Goal: Book appointment/travel/reservation

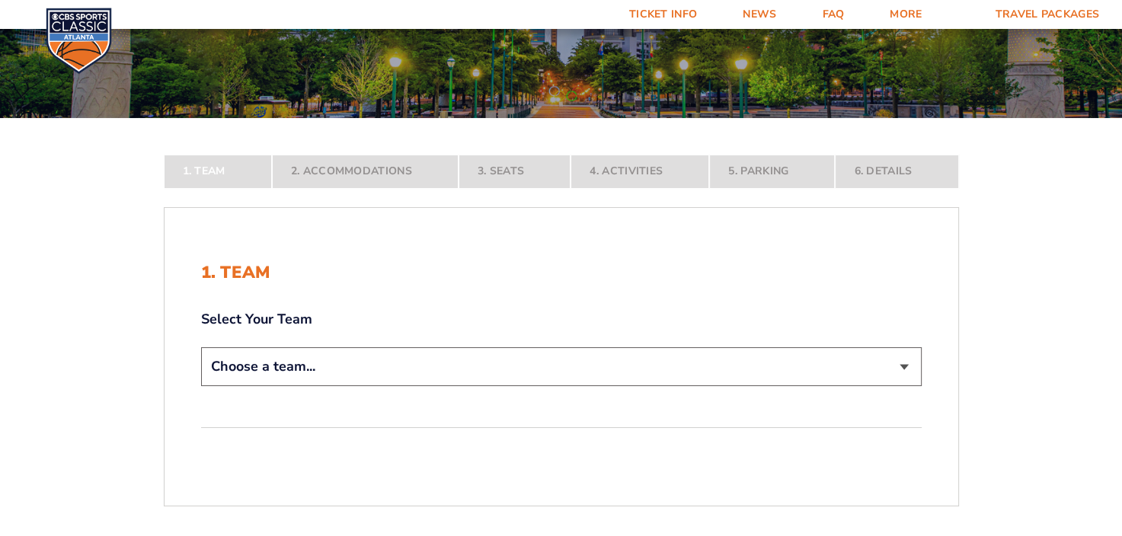
scroll to position [228, 0]
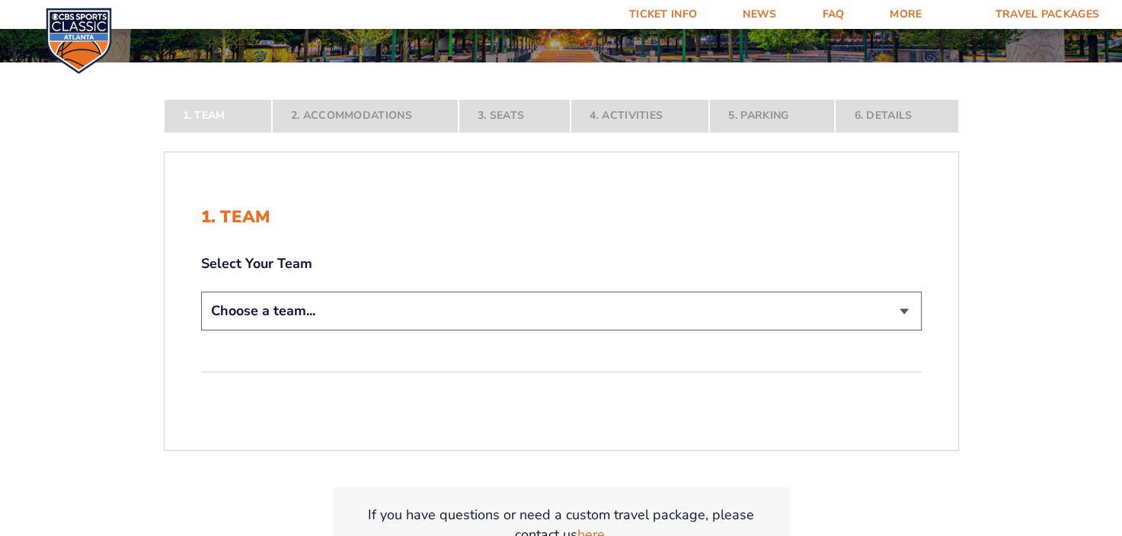
click at [340, 302] on select "Choose a team... [US_STATE] Wildcats [US_STATE] State Buckeyes [US_STATE] Tar H…" at bounding box center [561, 311] width 720 height 39
select select "12956"
click at [201, 331] on select "Choose a team... [US_STATE] Wildcats [US_STATE] State Buckeyes [US_STATE] Tar H…" at bounding box center [561, 311] width 720 height 39
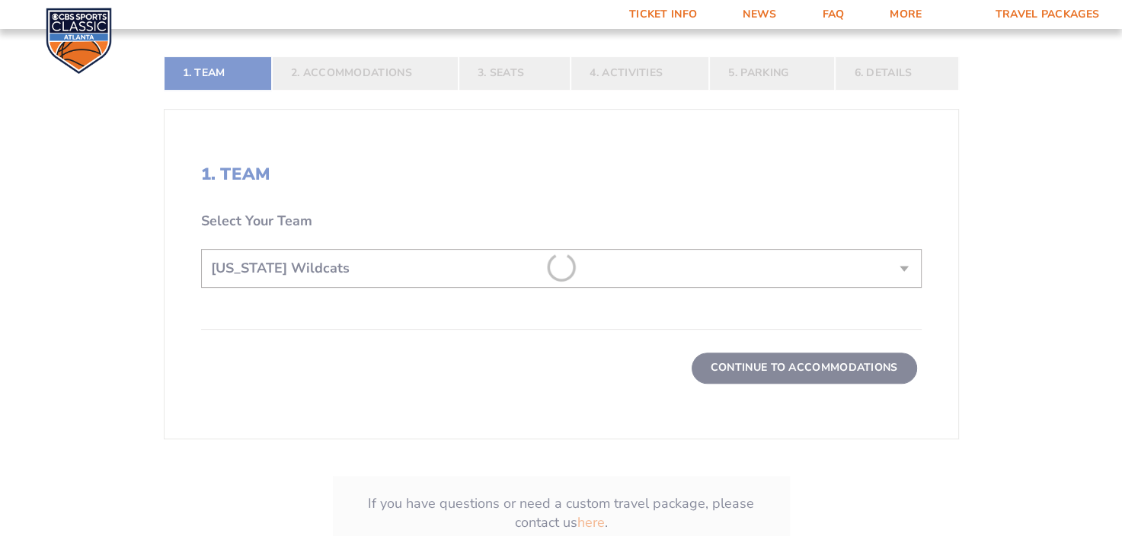
scroll to position [381, 0]
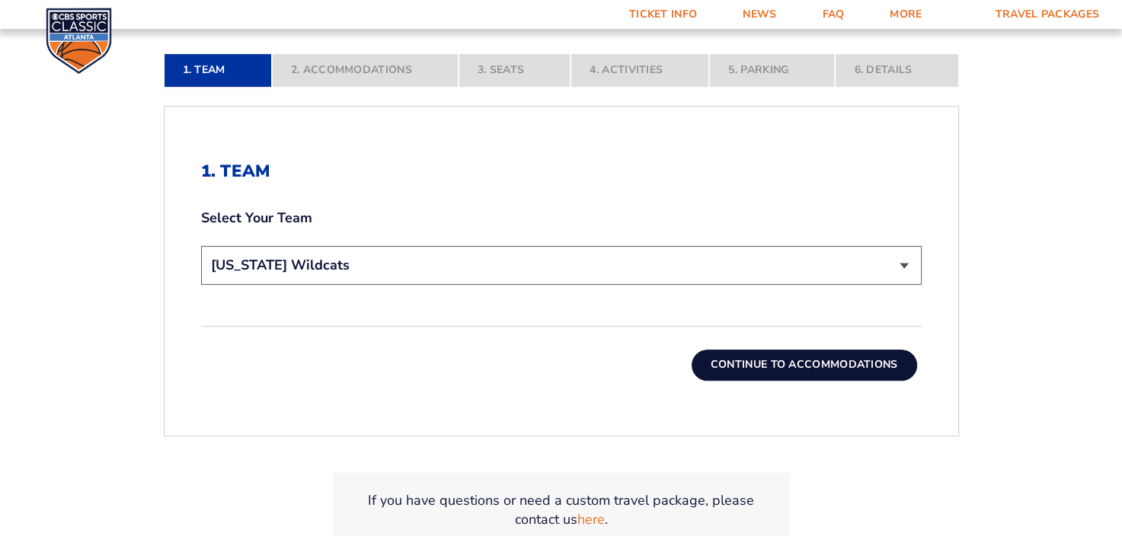
click at [868, 372] on button "Continue To Accommodations" at bounding box center [804, 365] width 225 height 30
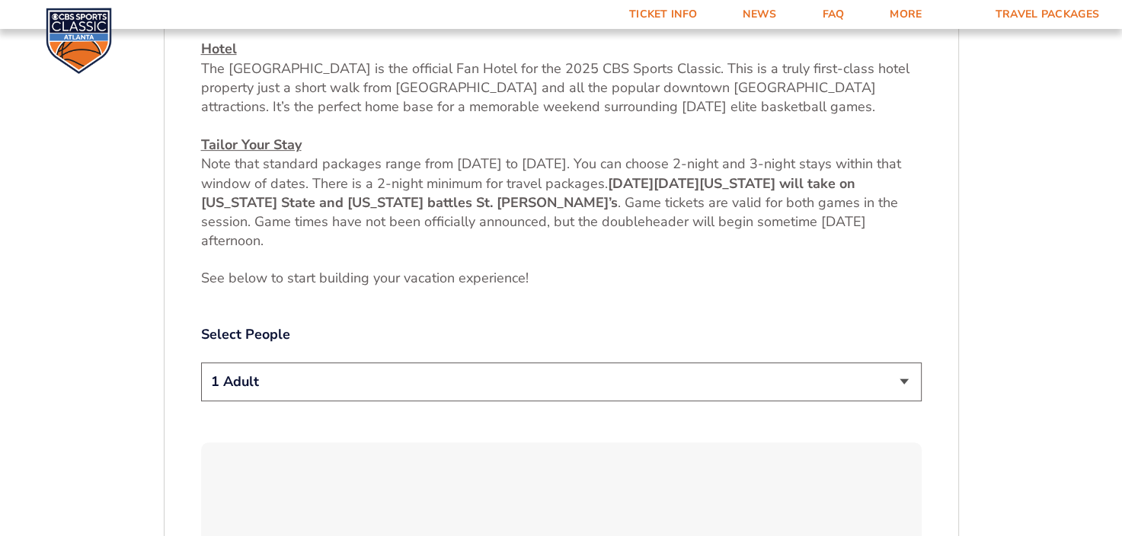
scroll to position [710, 0]
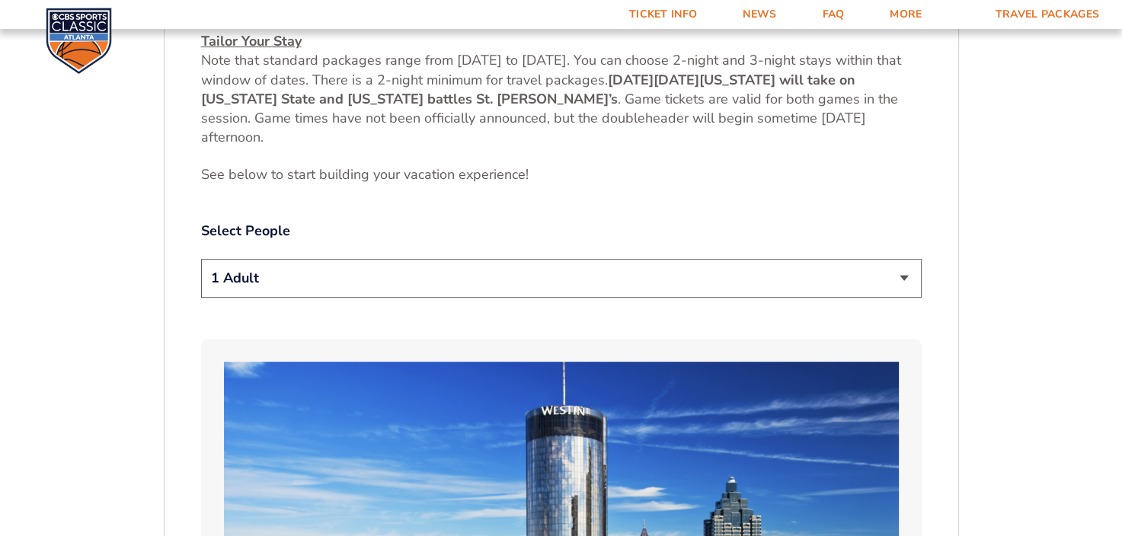
click at [489, 269] on select "1 Adult 2 Adults 3 Adults 4 Adults 2 Adults + 1 Child 2 Adults + 2 Children 2 A…" at bounding box center [561, 278] width 720 height 39
select select "2 Adults"
click at [201, 259] on select "1 Adult 2 Adults 3 Adults 4 Adults 2 Adults + 1 Child 2 Adults + 2 Children 2 A…" at bounding box center [561, 278] width 720 height 39
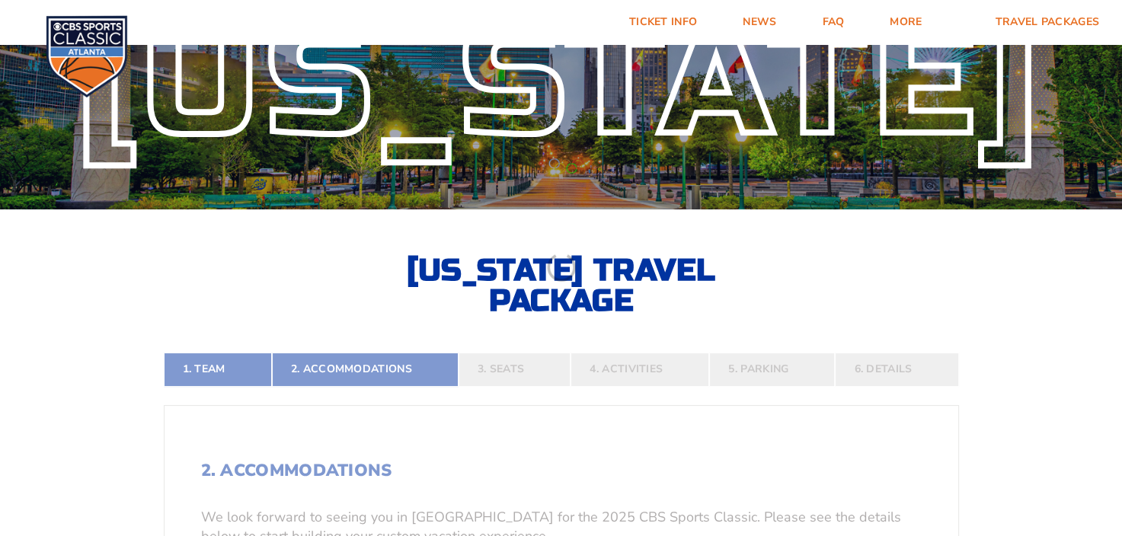
scroll to position [0, 0]
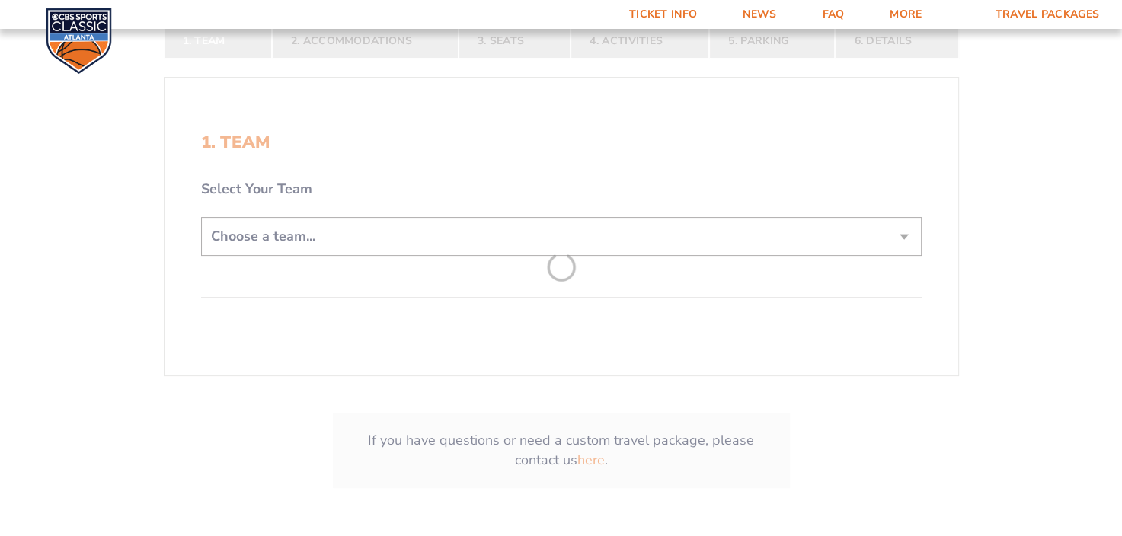
scroll to position [381, 0]
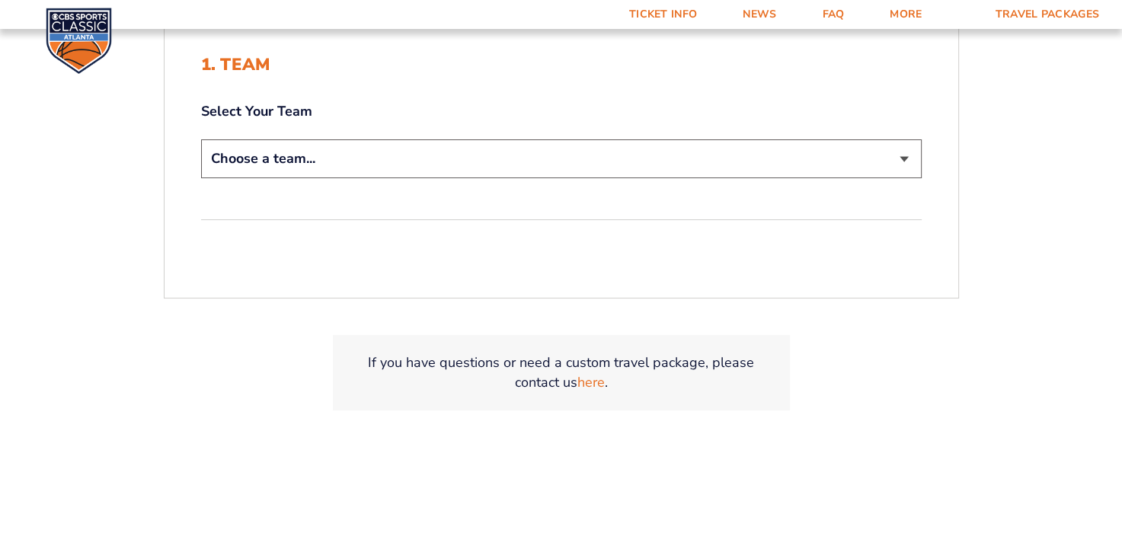
click at [516, 161] on select "Choose a team... [US_STATE] Wildcats [US_STATE] State Buckeyes [US_STATE] Tar H…" at bounding box center [561, 158] width 720 height 39
select select "12956"
click at [201, 139] on select "Choose a team... [US_STATE] Wildcats [US_STATE] State Buckeyes [US_STATE] Tar H…" at bounding box center [561, 158] width 720 height 39
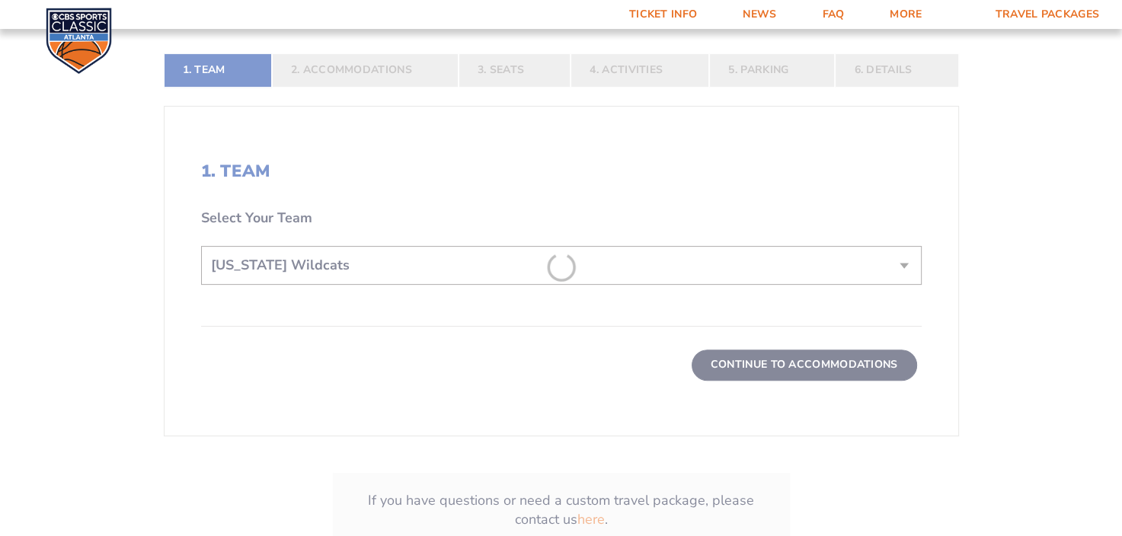
scroll to position [487, 0]
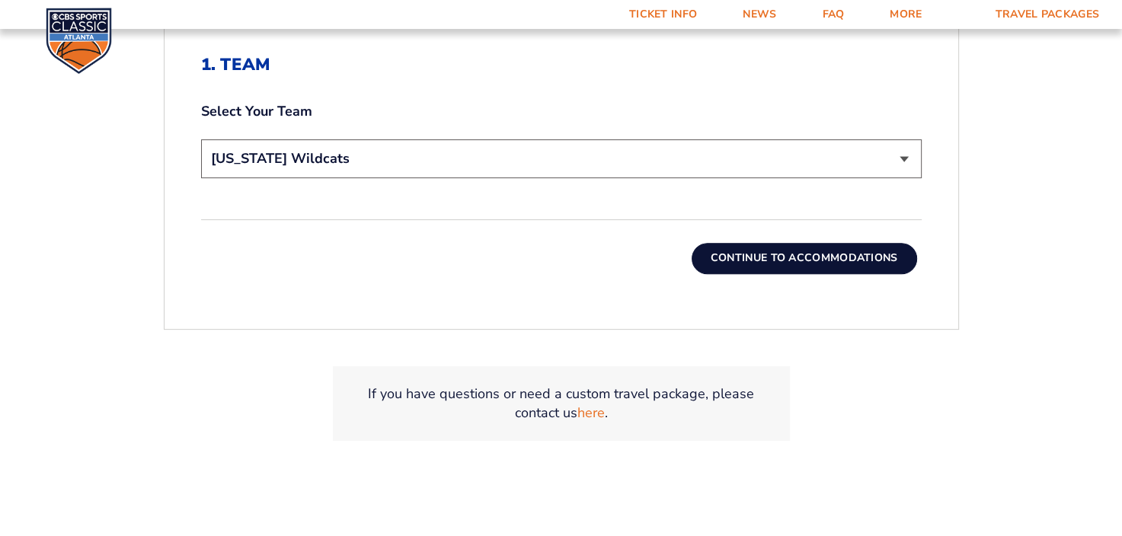
click at [868, 262] on button "Continue To Accommodations" at bounding box center [804, 258] width 225 height 30
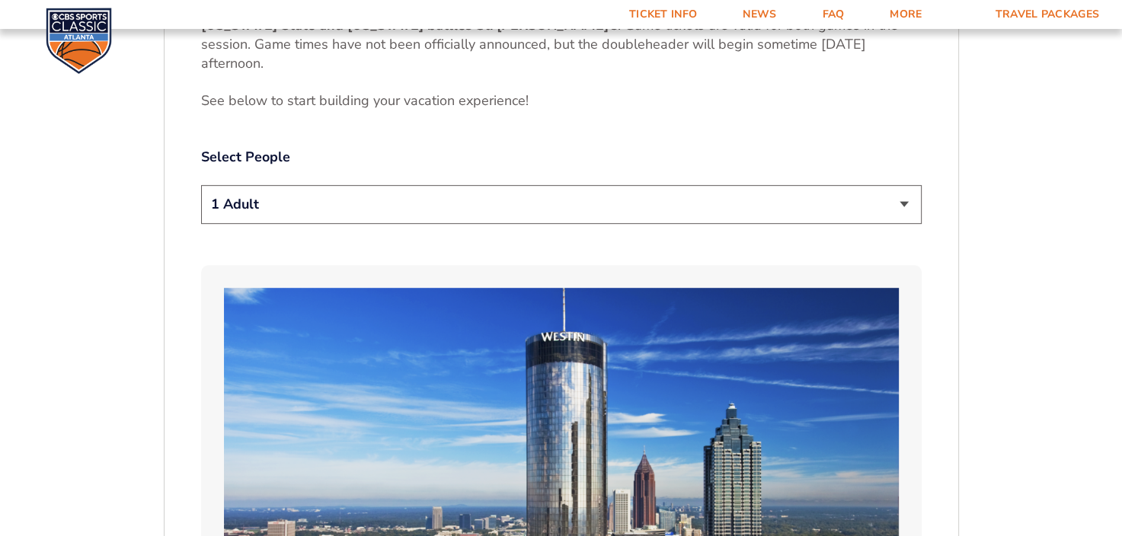
scroll to position [786, 0]
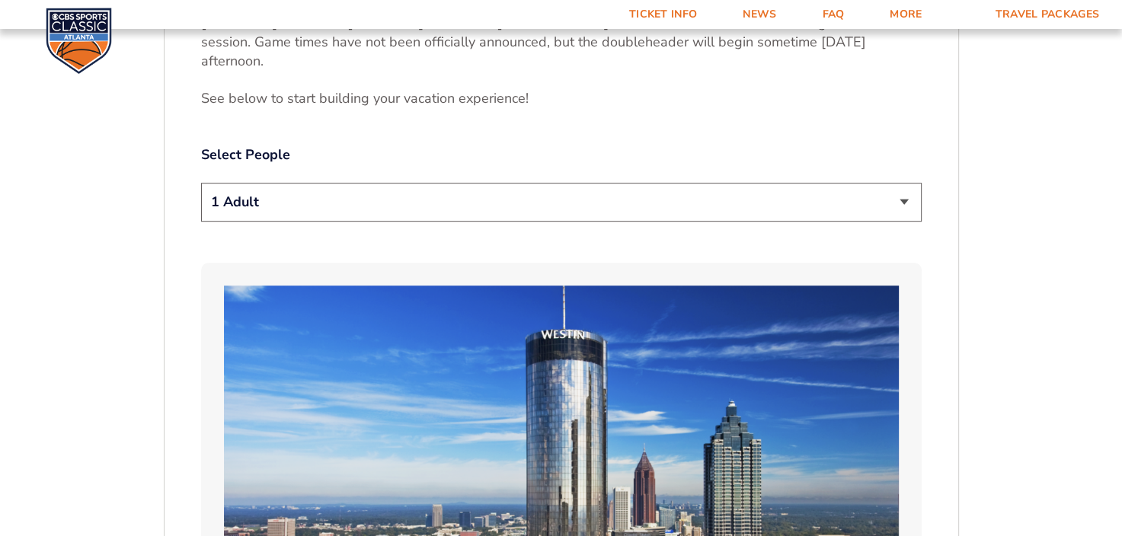
drag, startPoint x: 339, startPoint y: 187, endPoint x: 335, endPoint y: 198, distance: 11.3
click at [338, 187] on select "1 Adult 2 Adults 3 Adults 4 Adults 2 Adults + 1 Child 2 Adults + 2 Children 2 A…" at bounding box center [561, 202] width 720 height 39
select select "2 Adults"
click at [201, 183] on select "1 Adult 2 Adults 3 Adults 4 Adults 2 Adults + 1 Child 2 Adults + 2 Children 2 A…" at bounding box center [561, 202] width 720 height 39
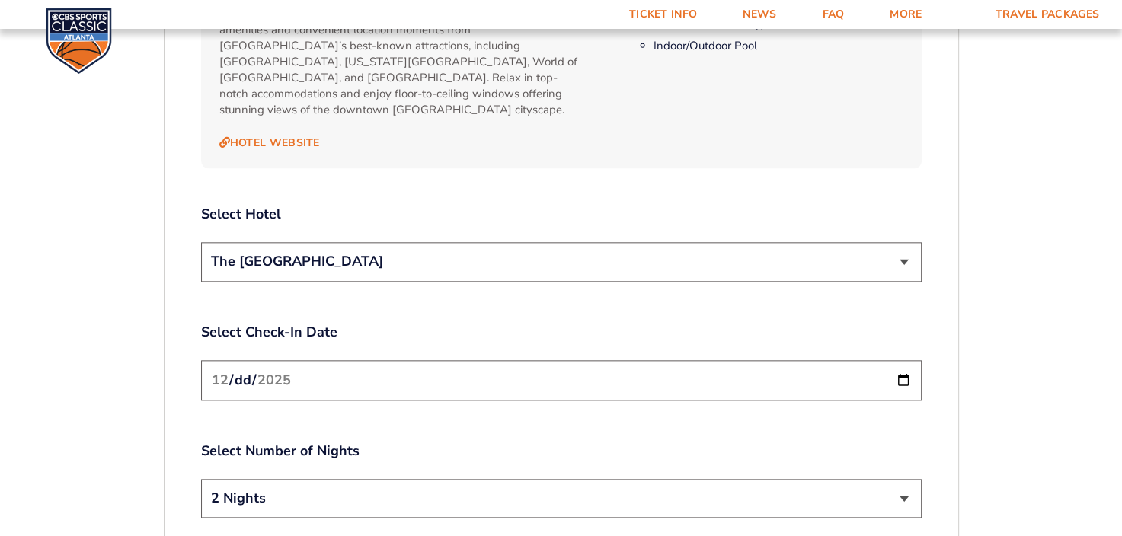
scroll to position [1700, 0]
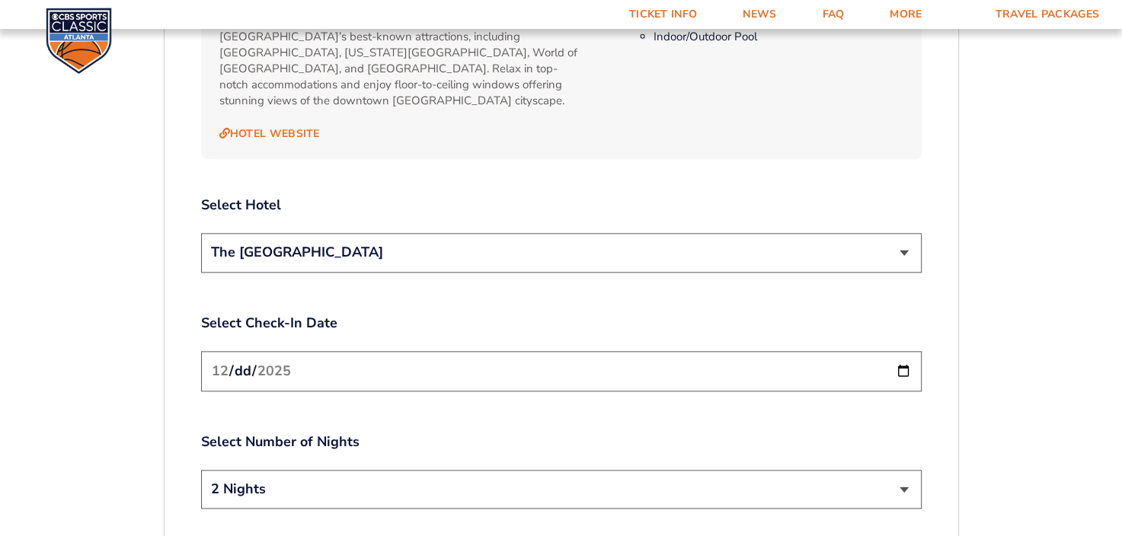
click at [442, 233] on select "The [GEOGRAPHIC_DATA]" at bounding box center [561, 252] width 720 height 39
click at [442, 196] on label "Select Hotel" at bounding box center [561, 205] width 720 height 19
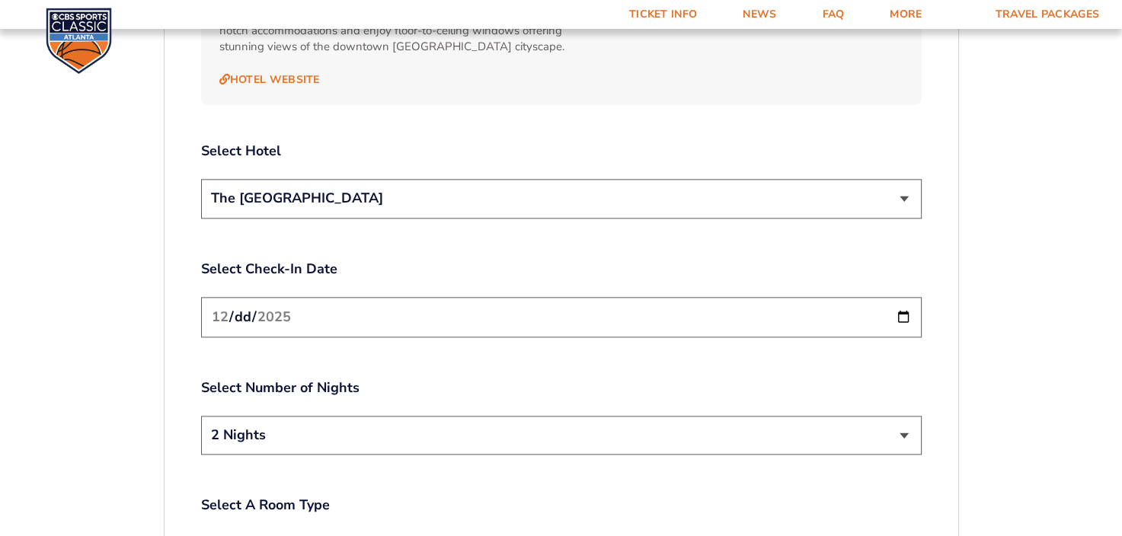
scroll to position [1852, 0]
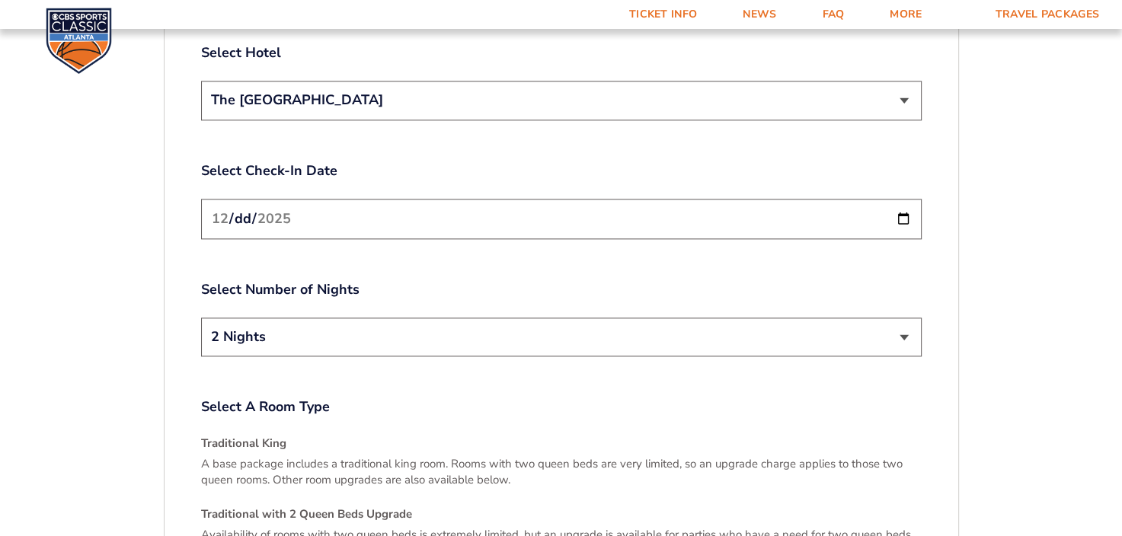
click at [326, 204] on input "[DATE]" at bounding box center [561, 219] width 720 height 40
click at [386, 161] on label "Select Check-In Date" at bounding box center [561, 170] width 720 height 19
click at [306, 324] on select "2 Nights 3 Nights" at bounding box center [561, 337] width 720 height 39
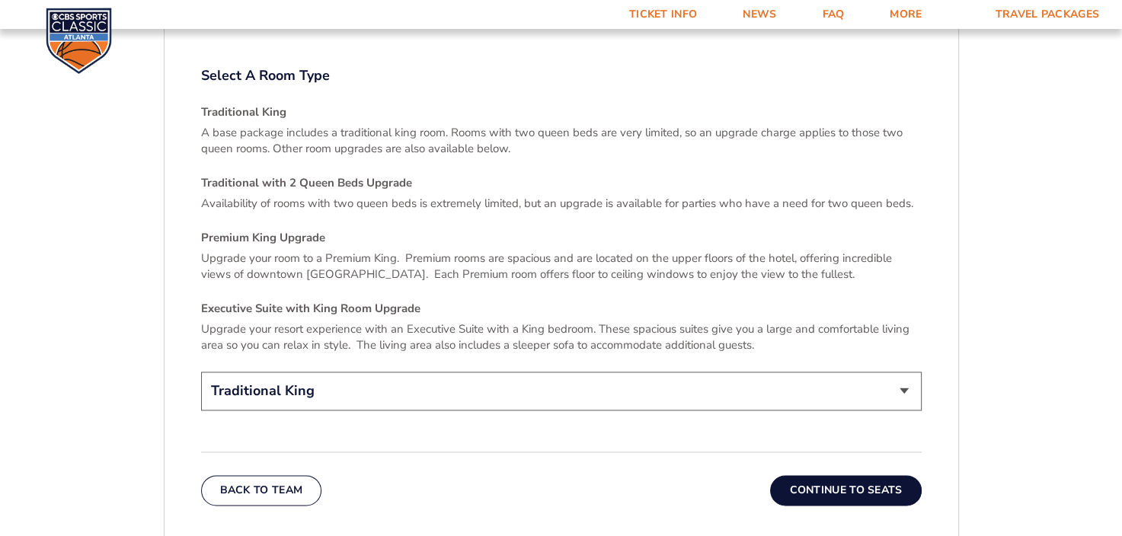
scroll to position [2157, 0]
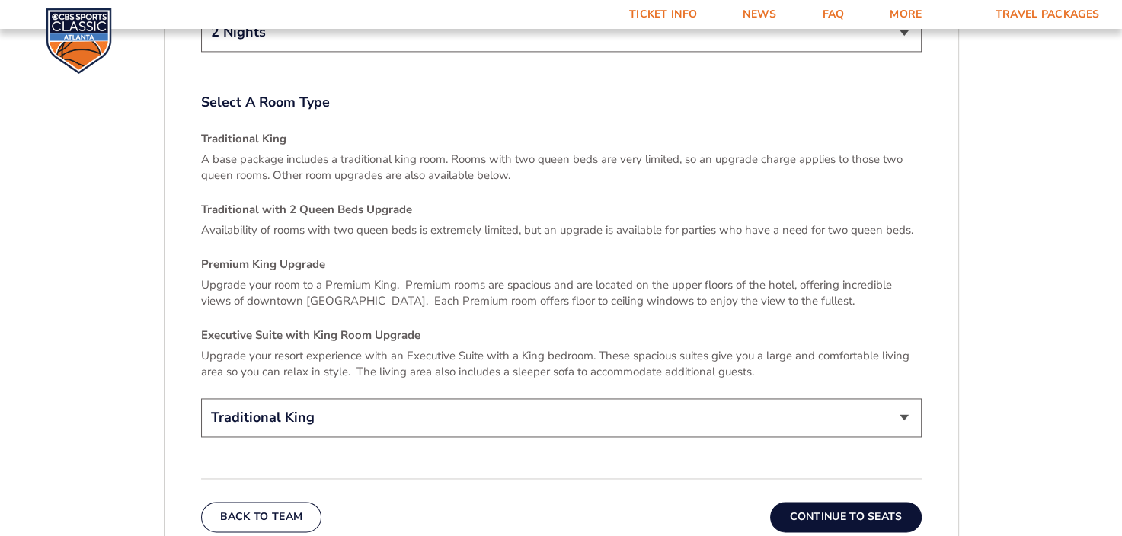
click at [350, 398] on select "Traditional King Traditional with 2 Queen Beds Upgrade (+$45 per night) Premium…" at bounding box center [561, 417] width 720 height 39
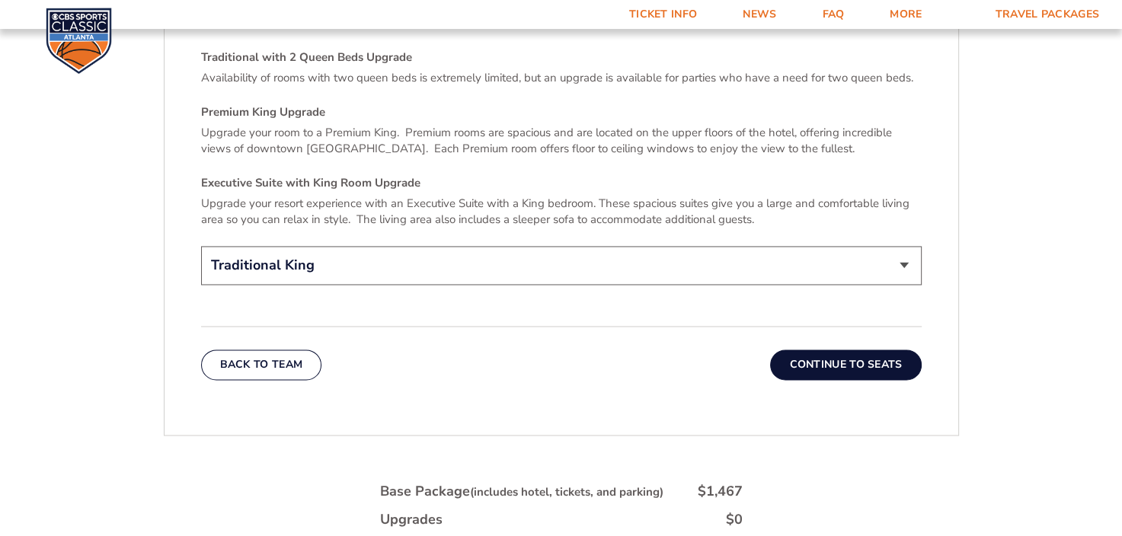
scroll to position [2309, 0]
click at [312, 261] on select "Traditional King Traditional with 2 Queen Beds Upgrade (+$45 per night) Premium…" at bounding box center [561, 265] width 720 height 39
select select "Premium King Upgrade"
click at [201, 246] on select "Traditional King Traditional with 2 Queen Beds Upgrade (+$45 per night) Premium…" at bounding box center [561, 265] width 720 height 39
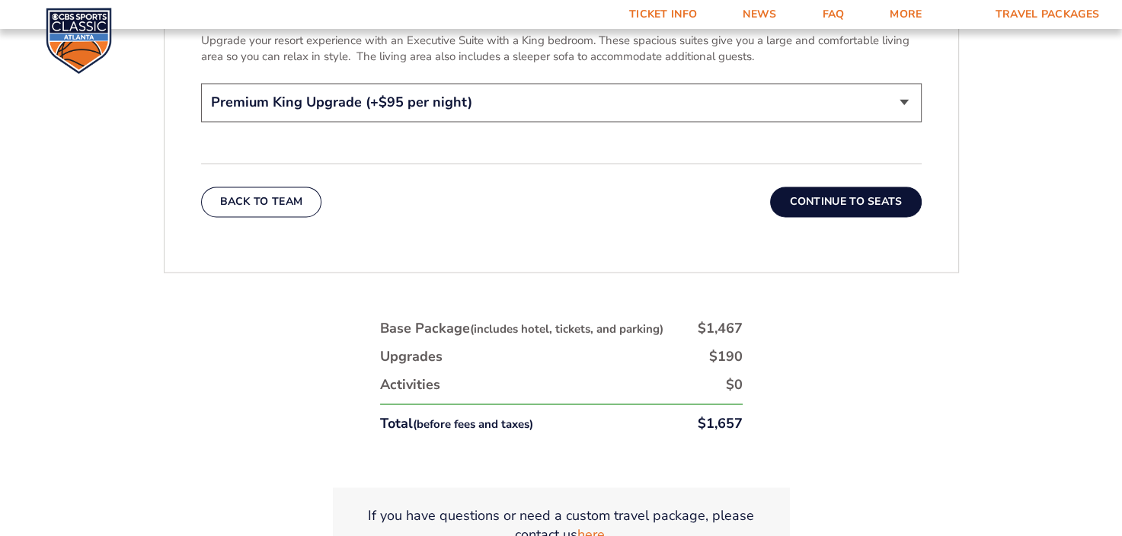
scroll to position [2385, 0]
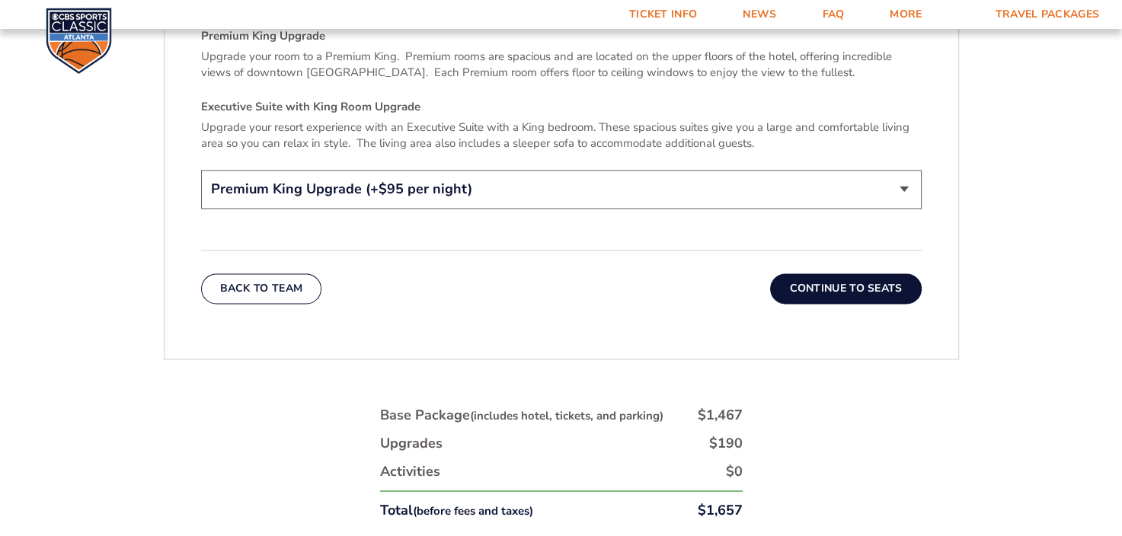
click at [804, 273] on button "Continue To Seats" at bounding box center [845, 288] width 151 height 30
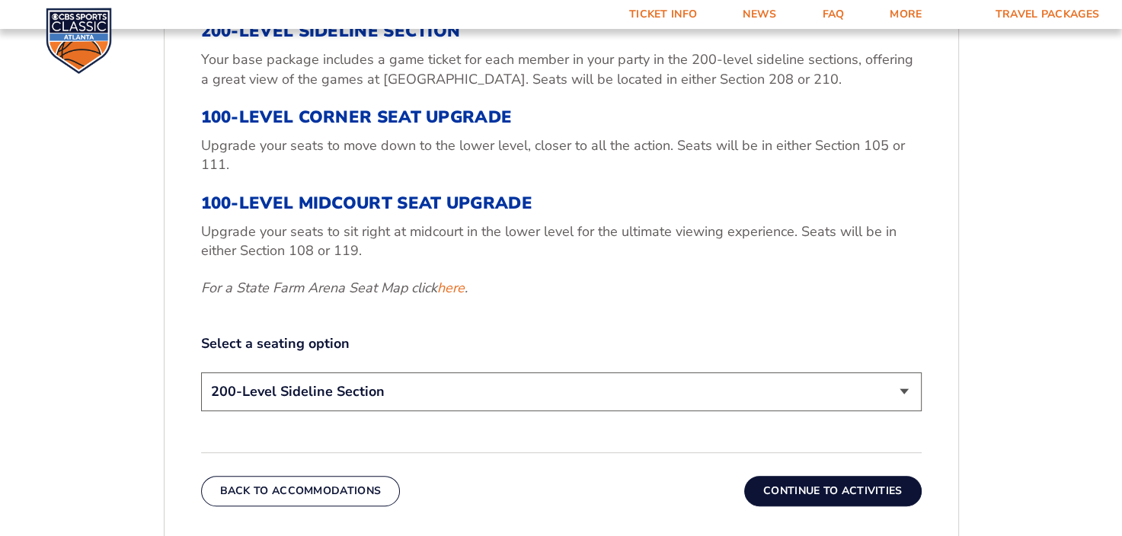
scroll to position [634, 0]
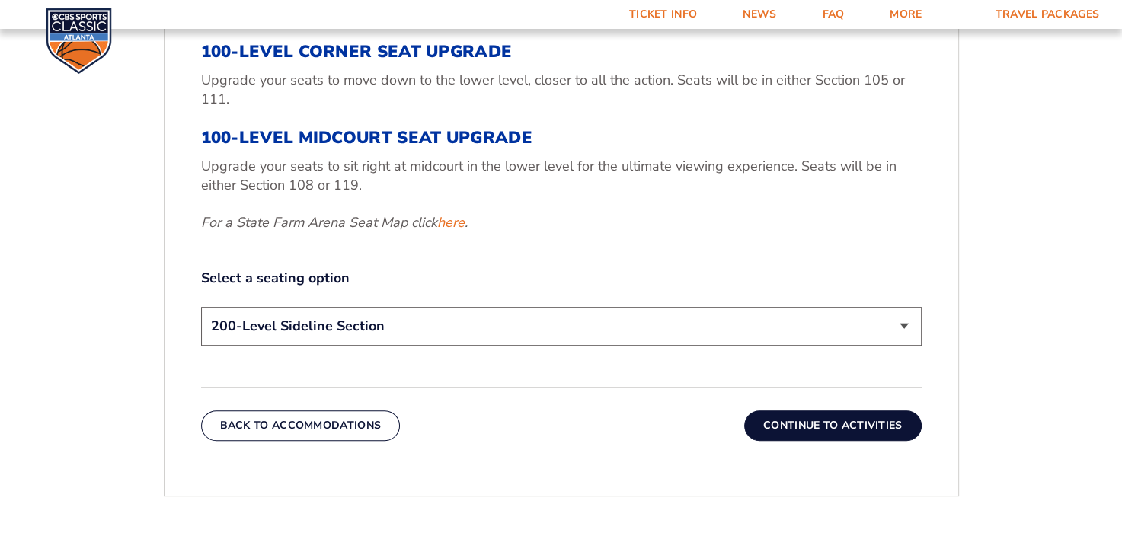
click at [395, 318] on select "200-Level Sideline Section 100-Level Corner Seat Upgrade (+$120 per person) 100…" at bounding box center [561, 326] width 720 height 39
select select "100-Level Midcourt Seat Upgrade"
click at [201, 307] on select "200-Level Sideline Section 100-Level Corner Seat Upgrade (+$120 per person) 100…" at bounding box center [561, 326] width 720 height 39
click at [832, 434] on button "Continue To Activities" at bounding box center [832, 426] width 177 height 30
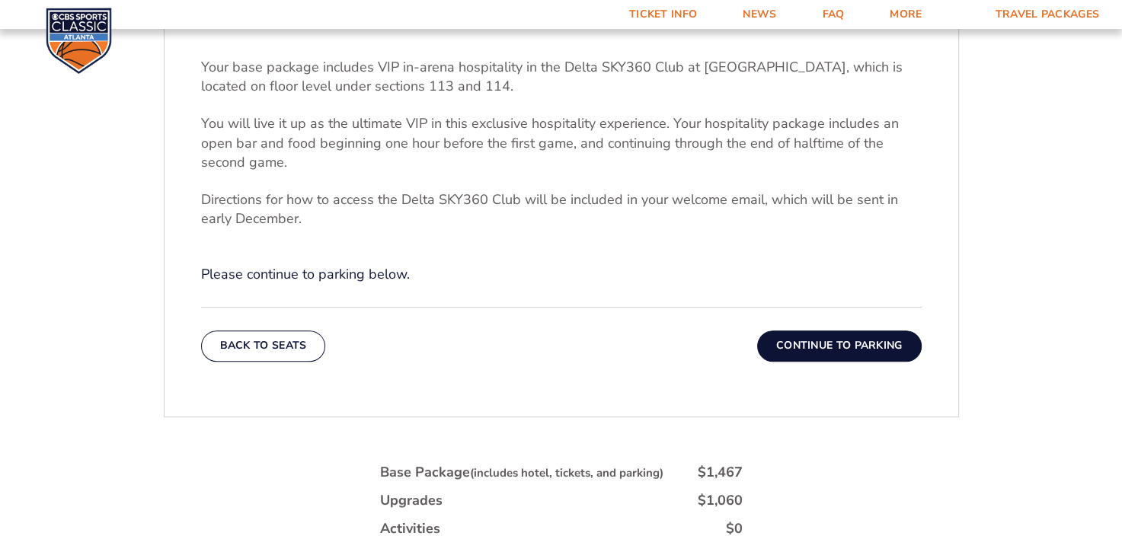
scroll to position [558, 0]
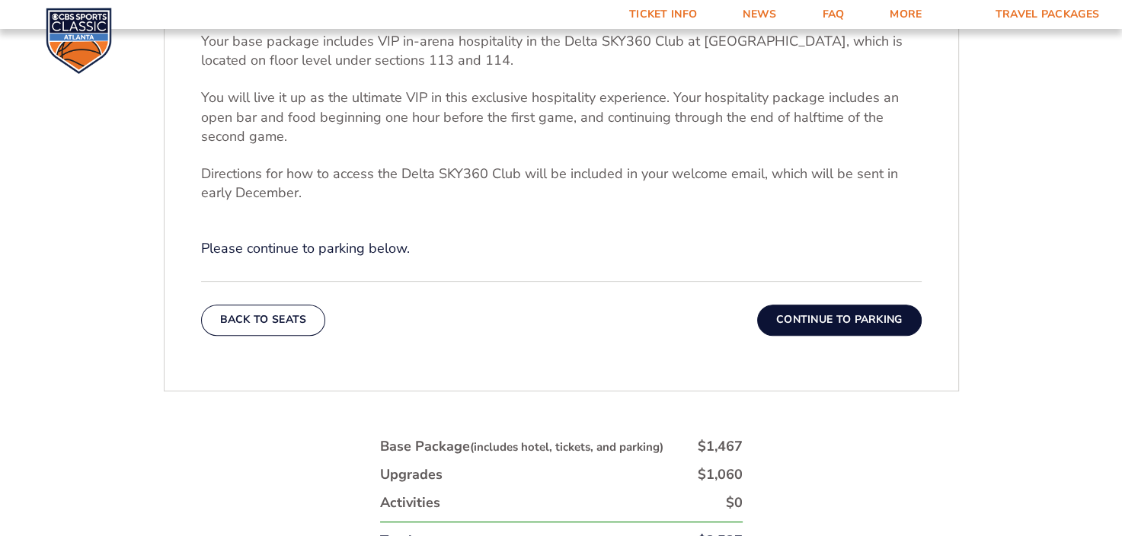
click at [866, 321] on button "Continue To Parking" at bounding box center [839, 320] width 165 height 30
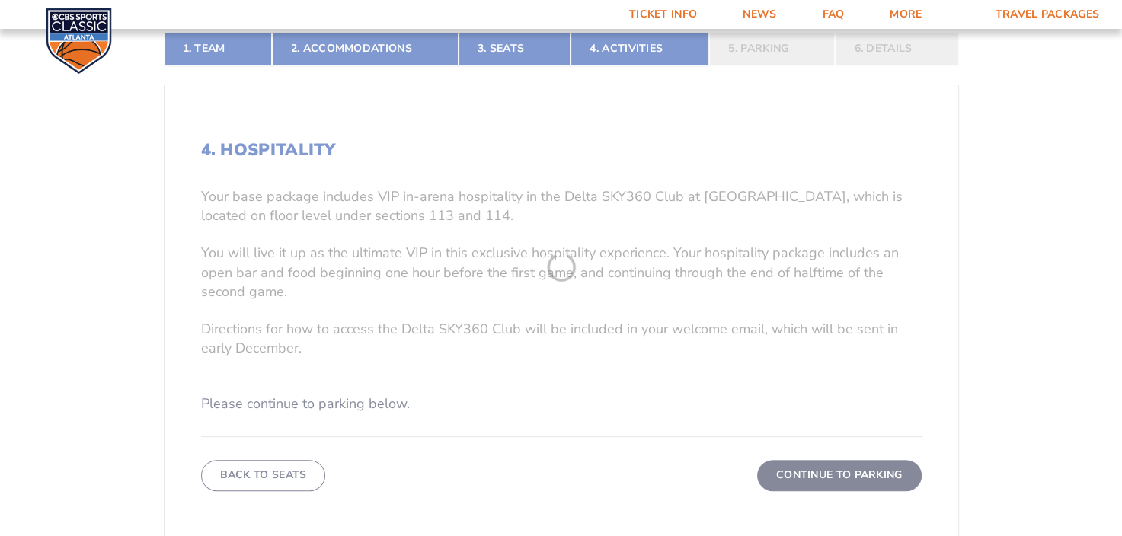
scroll to position [253, 0]
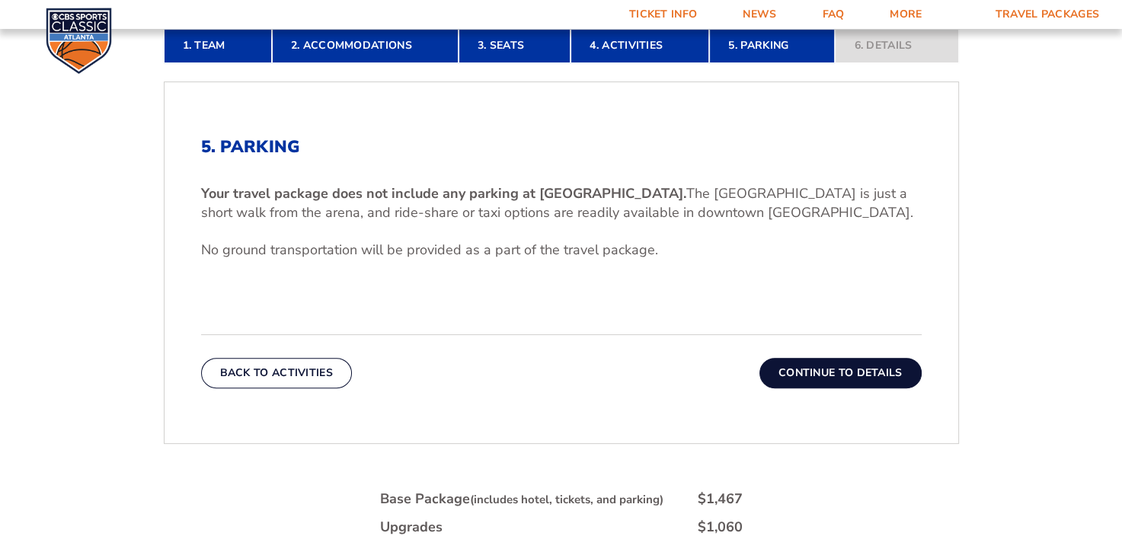
click at [825, 367] on button "Continue To Details" at bounding box center [840, 373] width 162 height 30
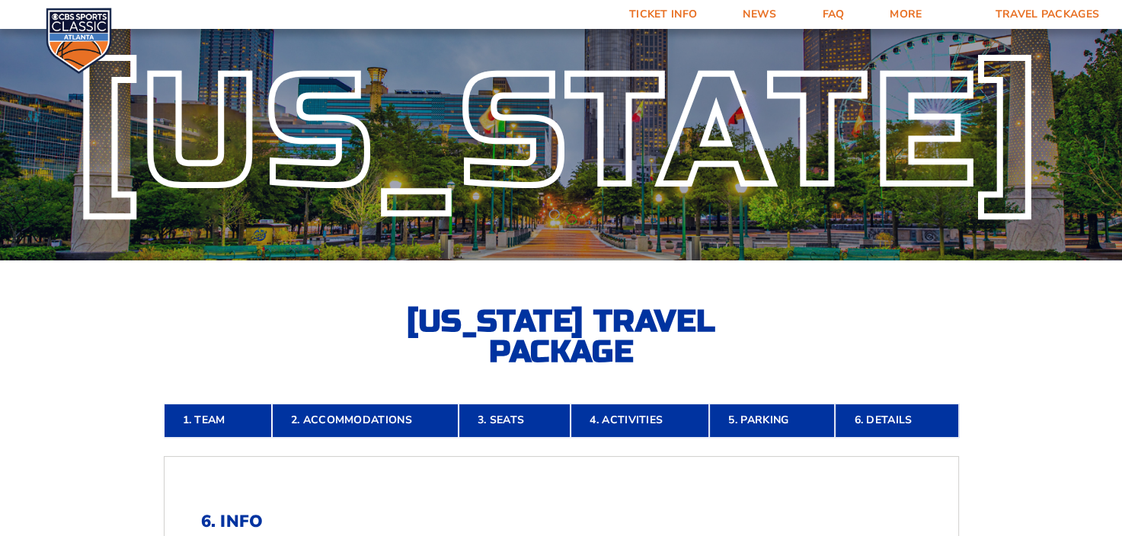
scroll to position [0, 0]
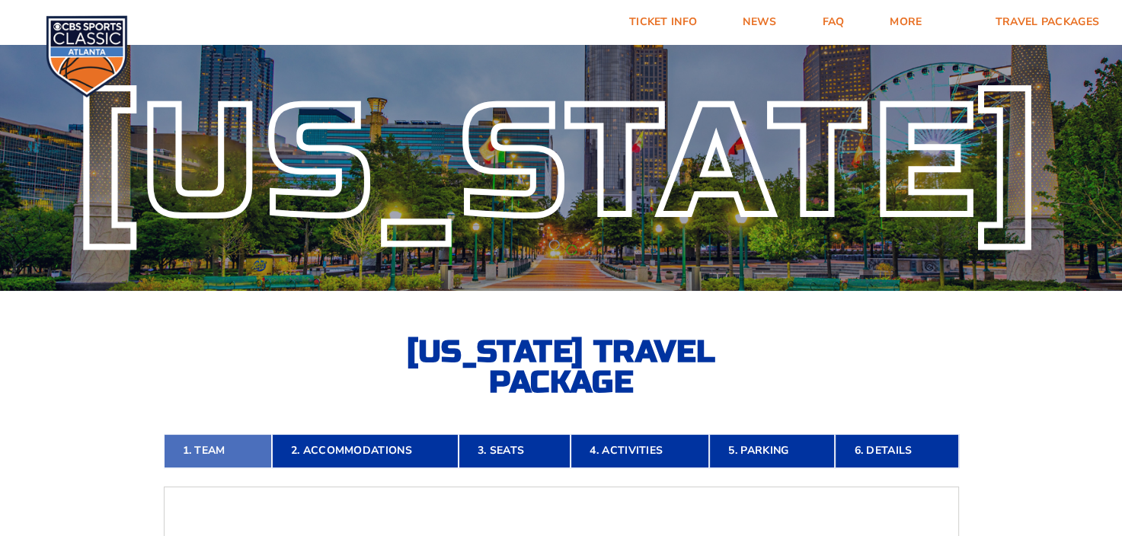
click at [204, 448] on link "1. Team" at bounding box center [218, 451] width 108 height 34
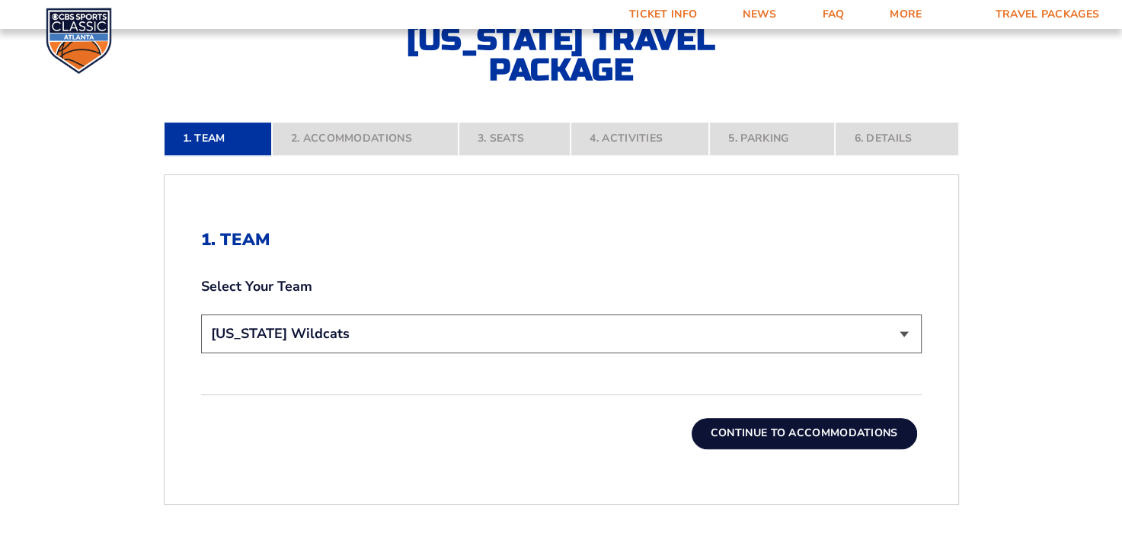
scroll to position [405, 0]
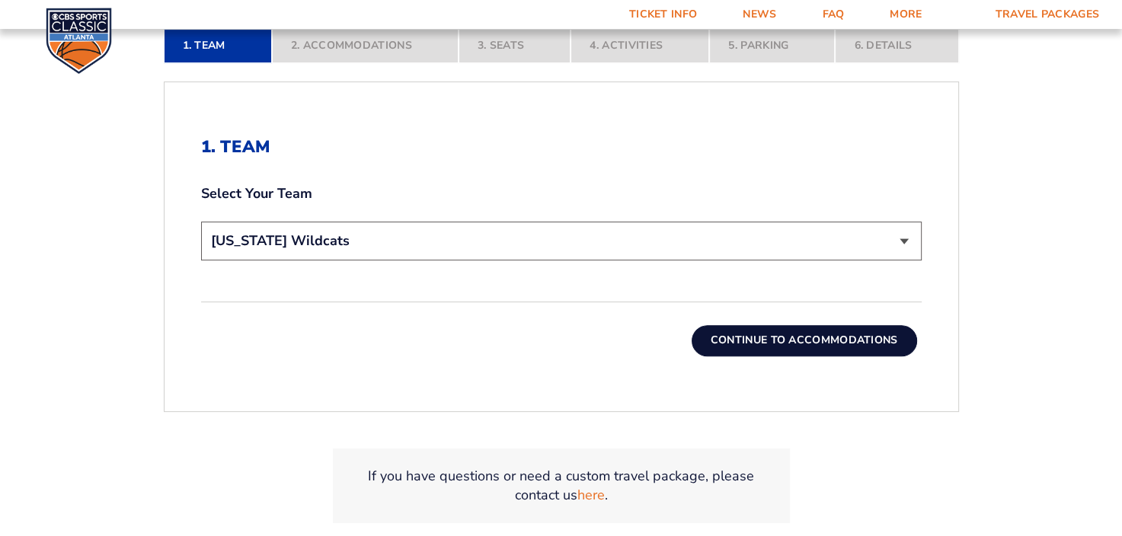
click at [779, 338] on button "Continue To Accommodations" at bounding box center [804, 340] width 225 height 30
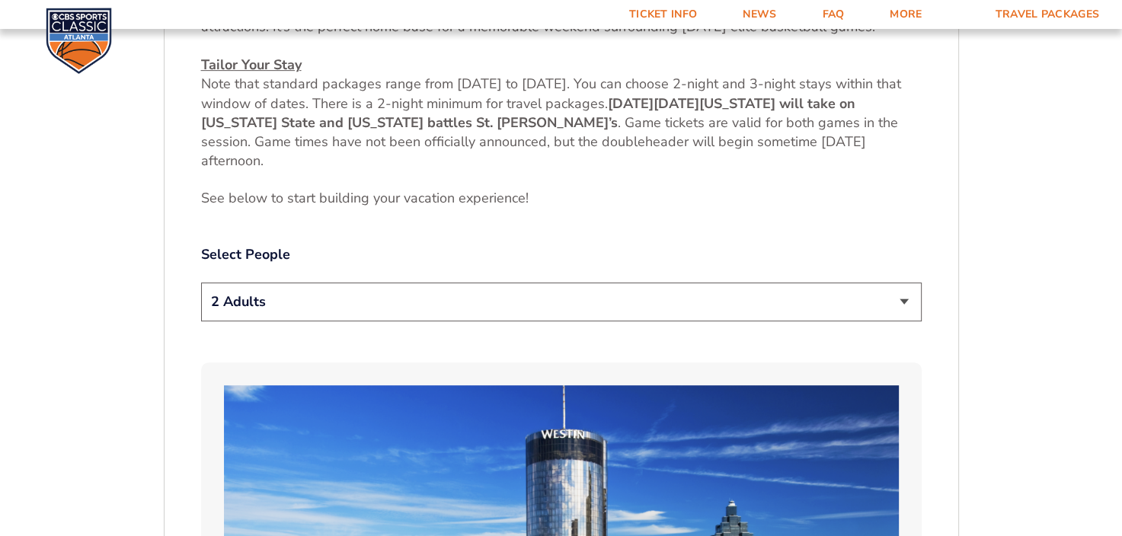
scroll to position [862, 0]
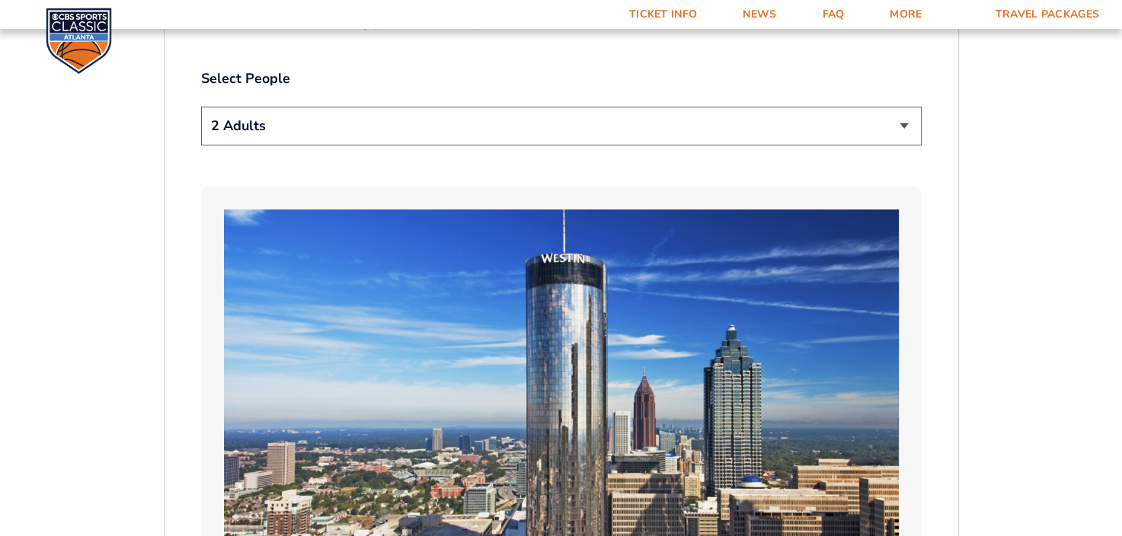
click at [407, 113] on select "1 Adult 2 Adults 3 Adults 4 Adults 2 Adults + 1 Child 2 Adults + 2 Children 2 A…" at bounding box center [561, 126] width 720 height 39
click at [201, 107] on select "1 Adult 2 Adults 3 Adults 4 Adults 2 Adults + 1 Child 2 Adults + 2 Children 2 A…" at bounding box center [561, 126] width 720 height 39
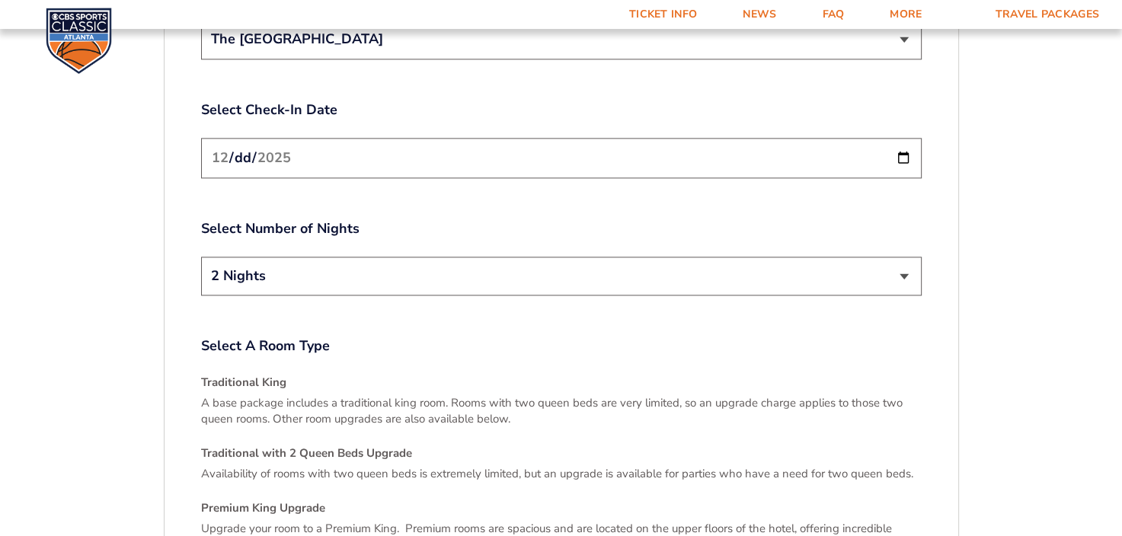
scroll to position [1928, 0]
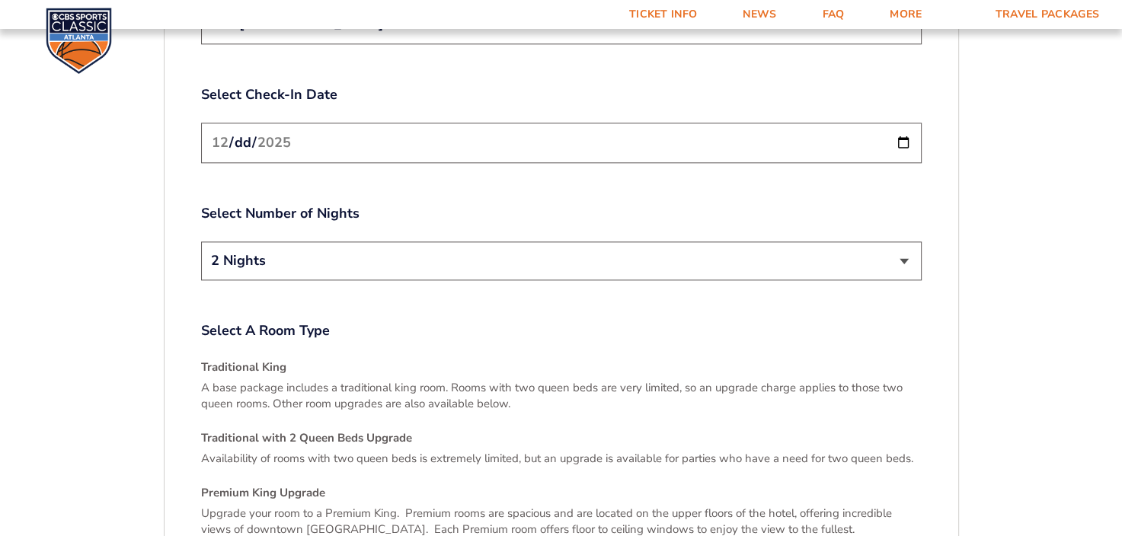
click at [340, 243] on select "2 Nights 3 Nights" at bounding box center [561, 260] width 720 height 39
click at [894, 123] on input "[DATE]" at bounding box center [561, 143] width 720 height 40
click at [906, 123] on input "[DATE]" at bounding box center [561, 143] width 720 height 40
click at [727, 142] on input "[DATE]" at bounding box center [561, 143] width 720 height 40
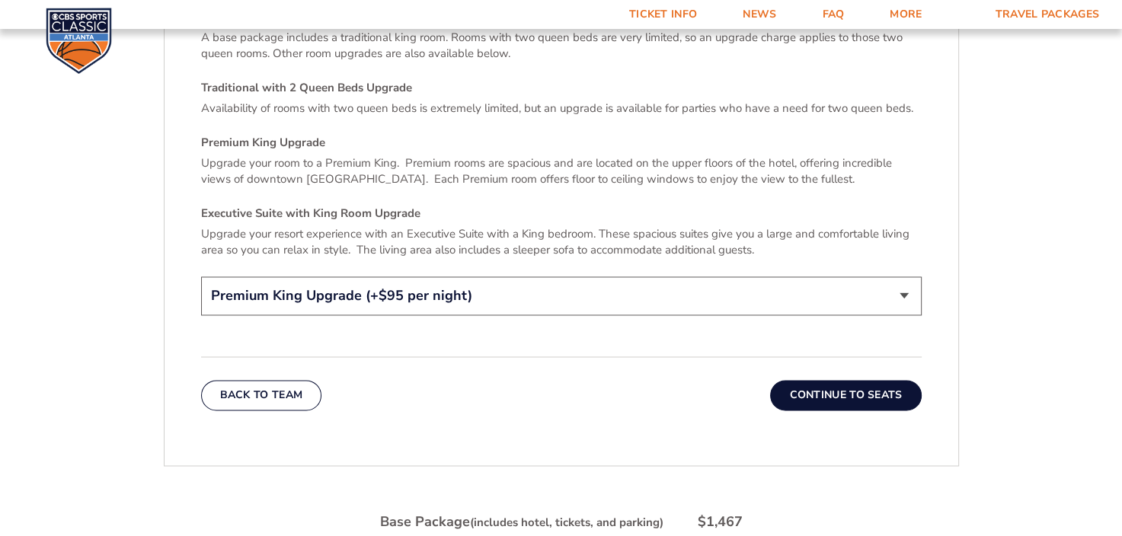
scroll to position [2309, 0]
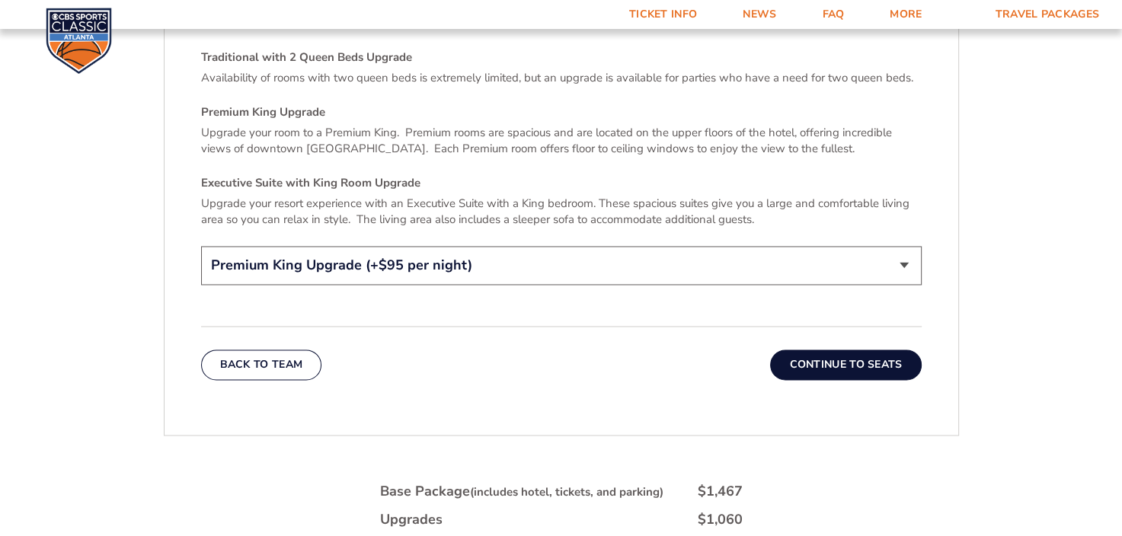
click at [559, 246] on select "Traditional King Traditional with 2 Queen Beds Upgrade (+$45 per night) Premium…" at bounding box center [561, 265] width 720 height 39
select select "Traditional King"
click at [201, 246] on select "Traditional King Traditional with 2 Queen Beds Upgrade (+$45 per night) Premium…" at bounding box center [561, 265] width 720 height 39
click at [829, 350] on button "Continue To Seats" at bounding box center [845, 365] width 151 height 30
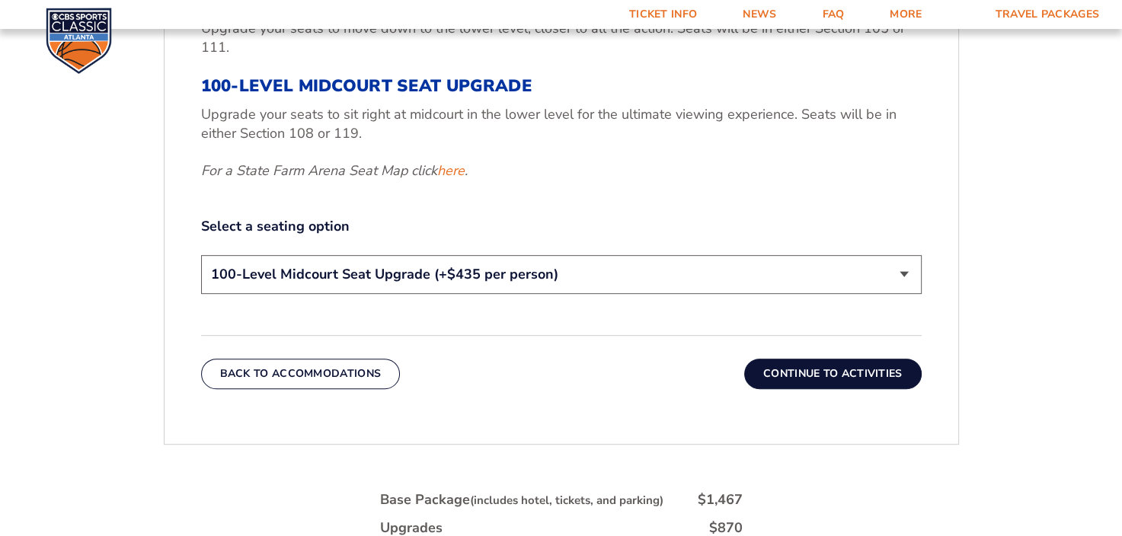
scroll to position [710, 0]
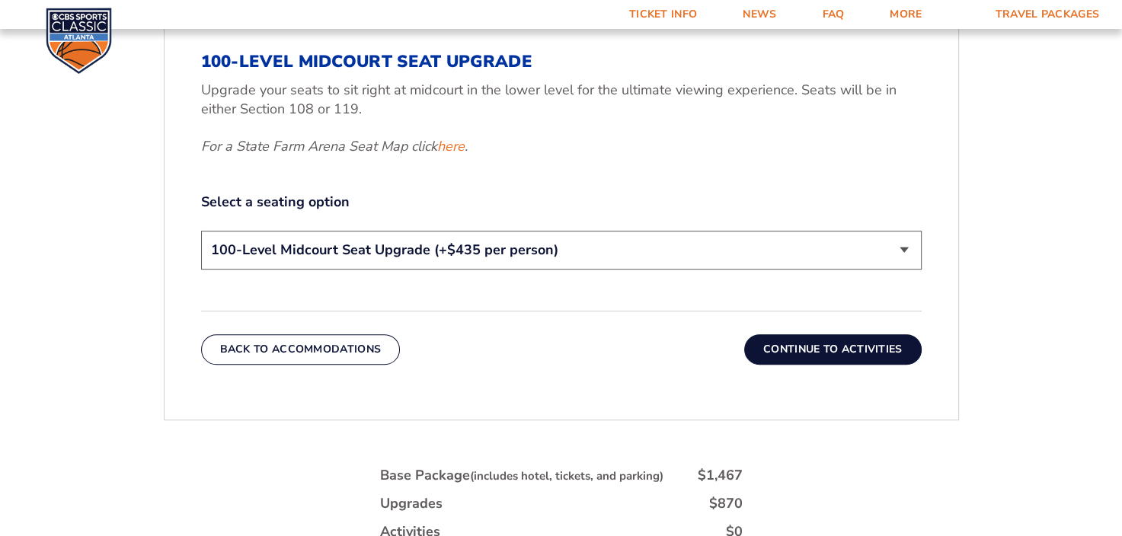
click at [679, 249] on select "200-Level Sideline Section 100-Level Corner Seat Upgrade (+$120 per person) 100…" at bounding box center [561, 250] width 720 height 39
select select "200-Level Sideline Section"
click at [201, 231] on select "200-Level Sideline Section 100-Level Corner Seat Upgrade (+$120 per person) 100…" at bounding box center [561, 250] width 720 height 39
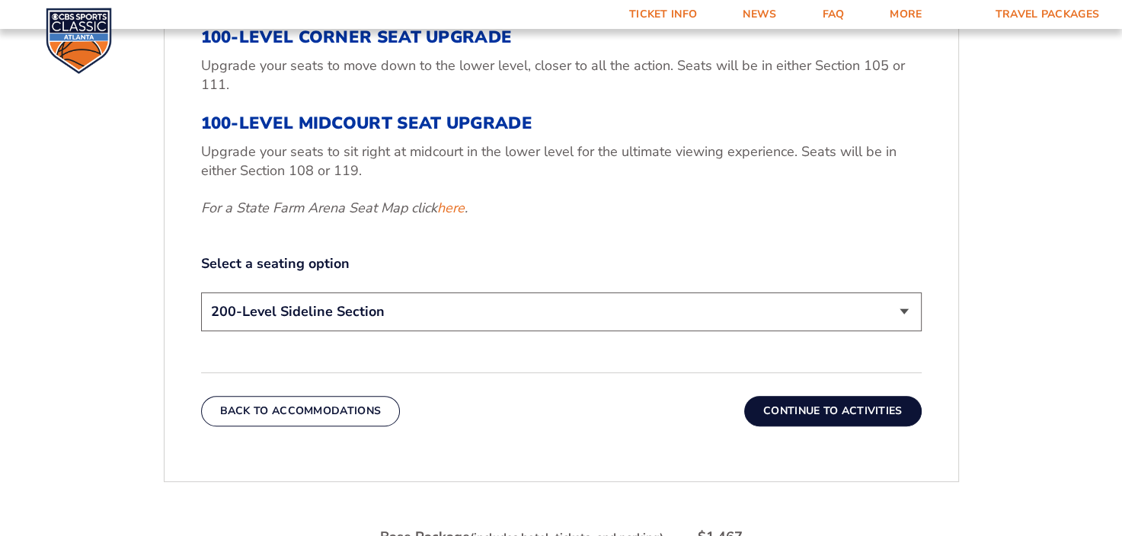
scroll to position [405, 0]
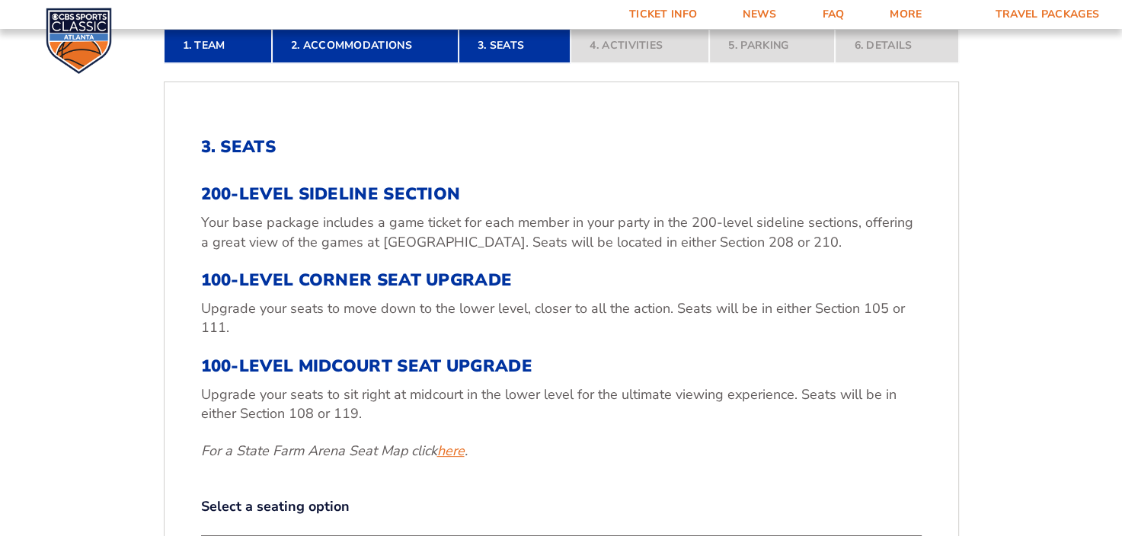
click at [455, 454] on link "here" at bounding box center [450, 451] width 27 height 19
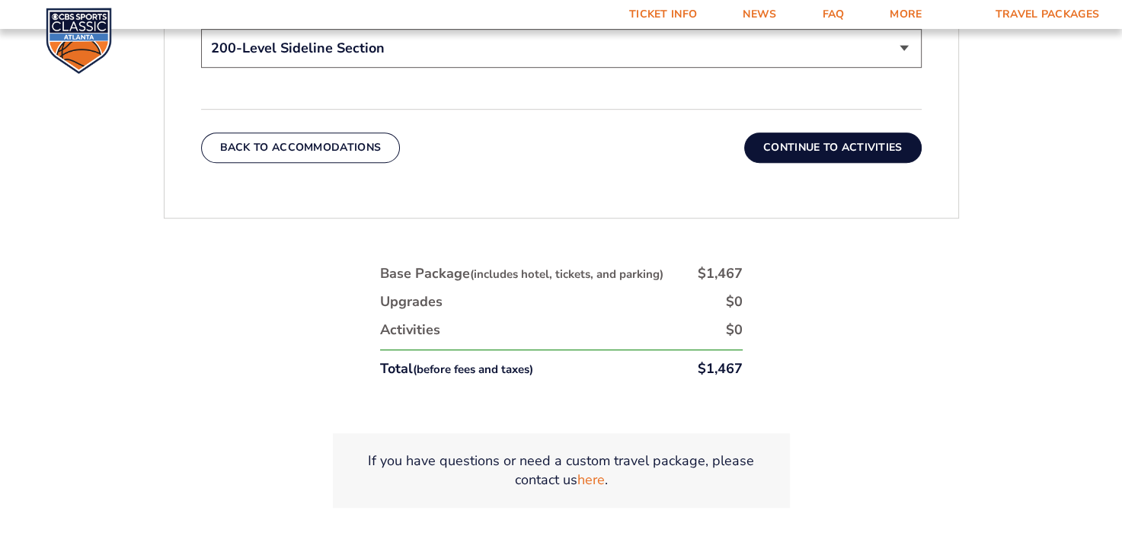
scroll to position [914, 0]
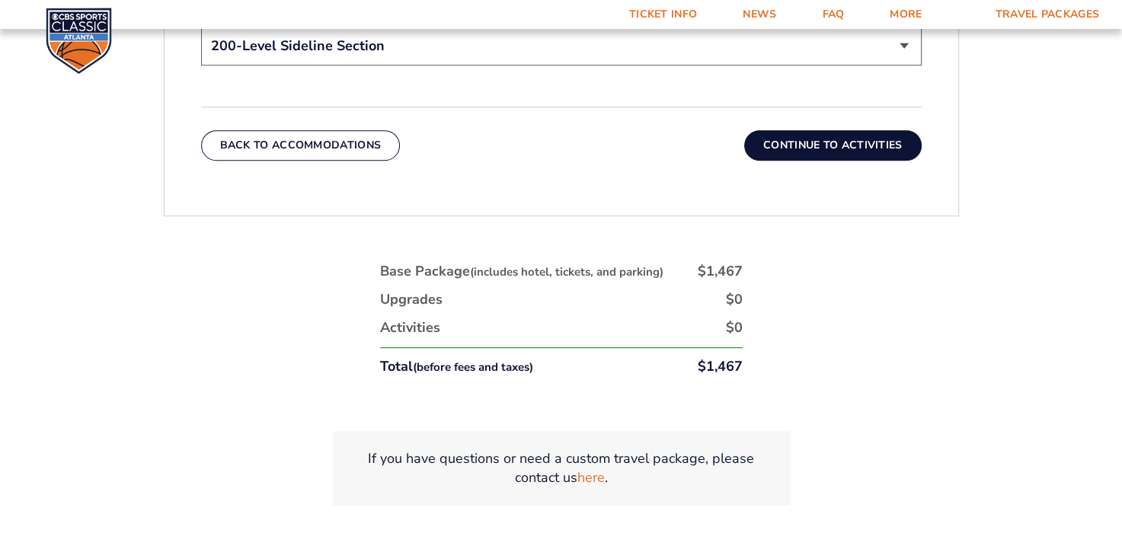
click at [835, 149] on button "Continue To Activities" at bounding box center [832, 145] width 177 height 30
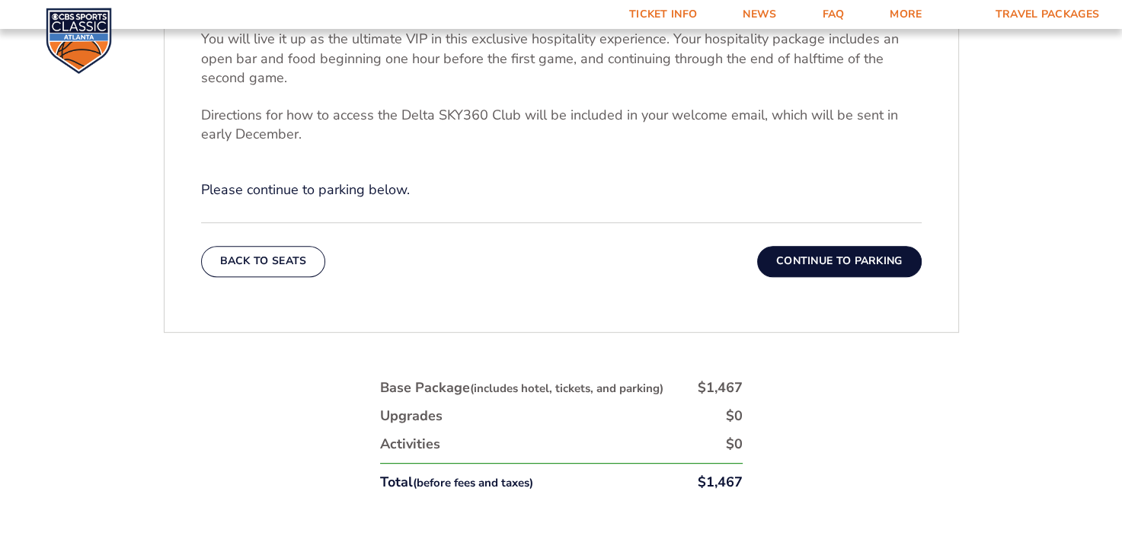
scroll to position [634, 0]
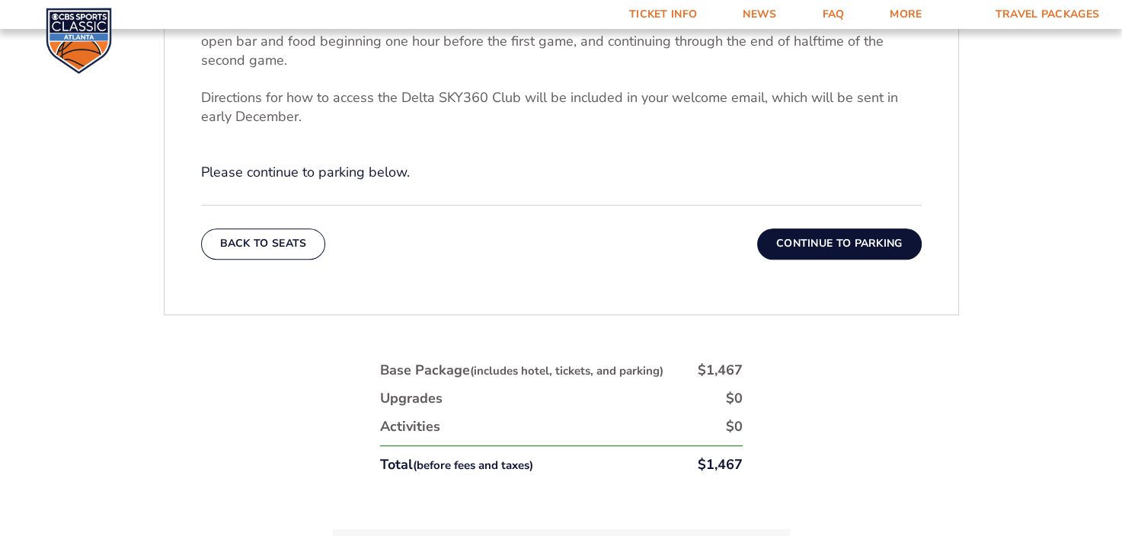
click at [823, 235] on button "Continue To Parking" at bounding box center [839, 243] width 165 height 30
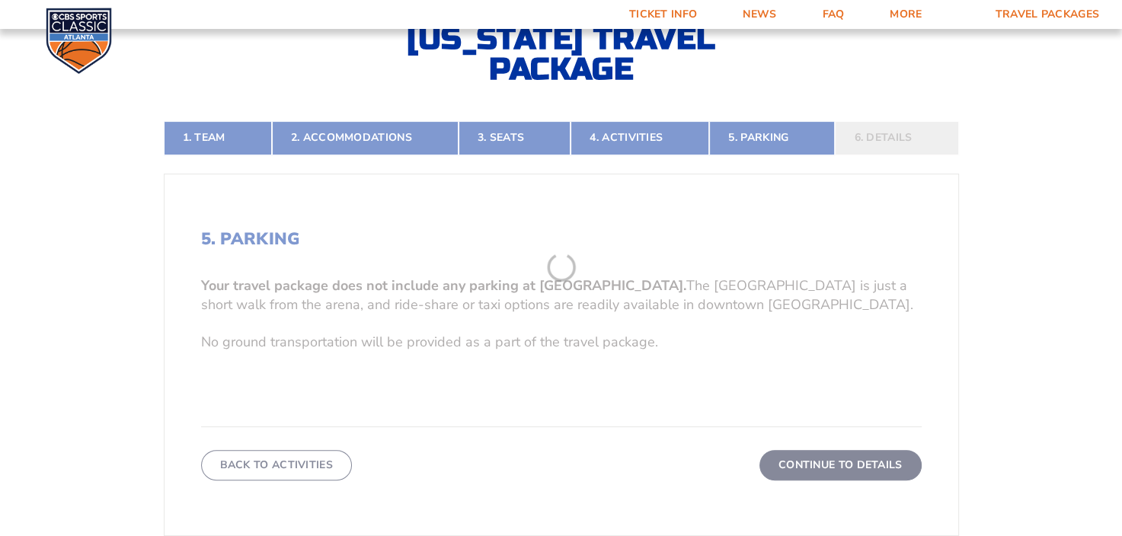
scroll to position [405, 0]
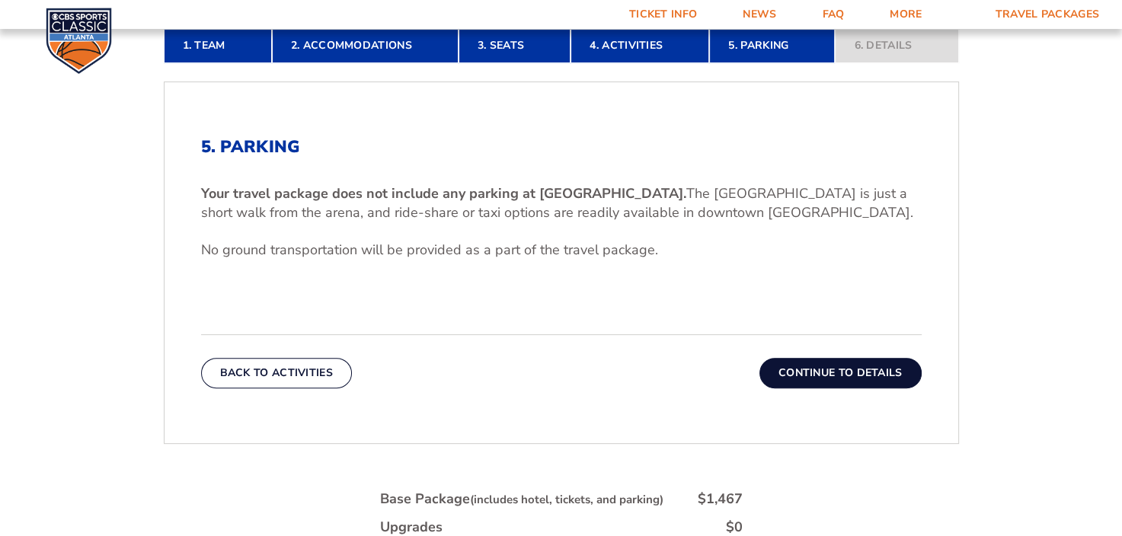
click at [828, 367] on button "Continue To Details" at bounding box center [840, 373] width 162 height 30
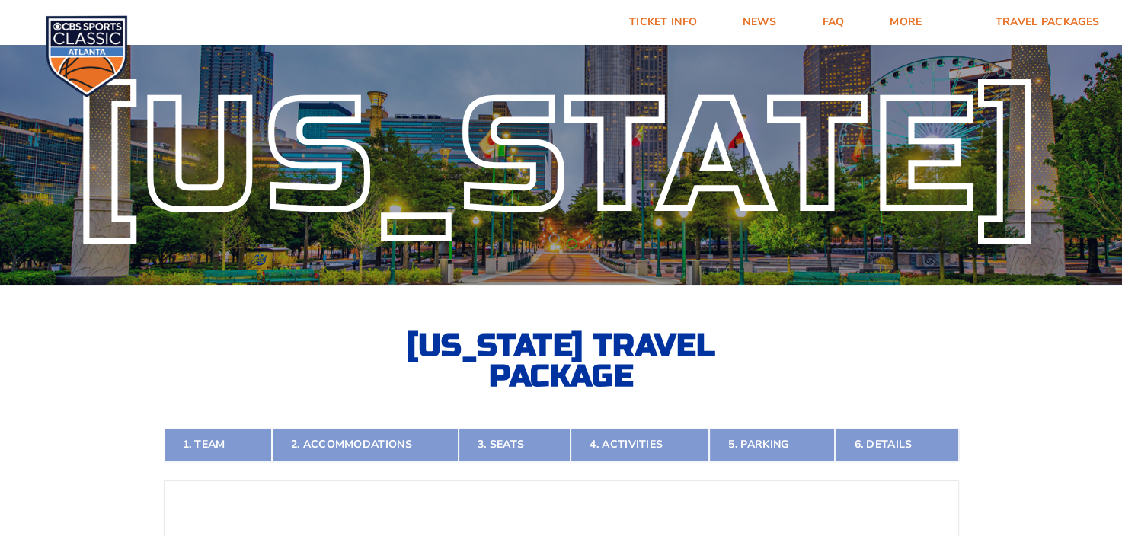
scroll to position [0, 0]
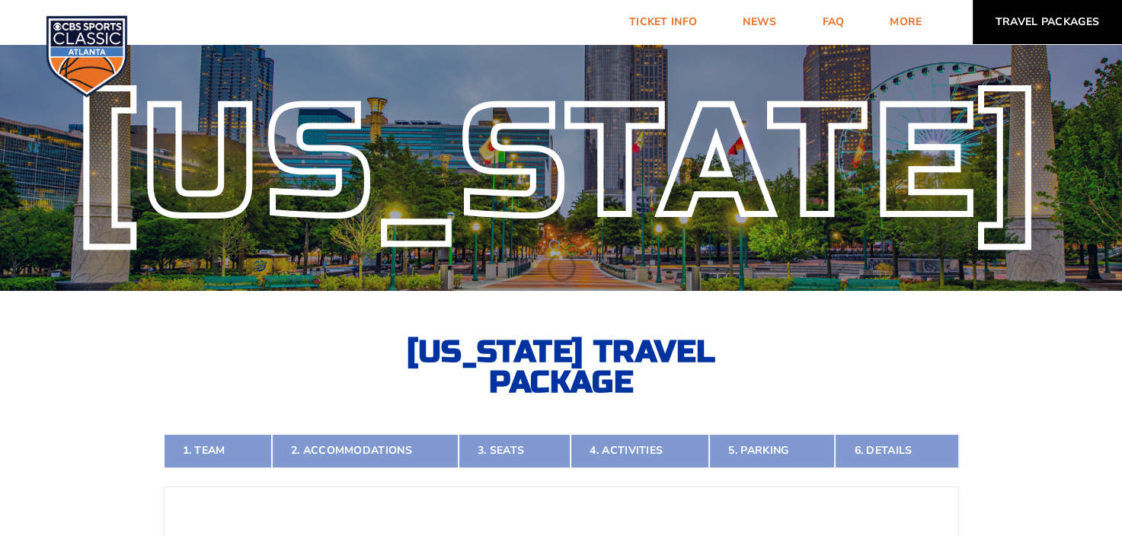
click at [1027, 24] on link "Travel Packages" at bounding box center [1048, 22] width 150 height 44
